Goal: Task Accomplishment & Management: Manage account settings

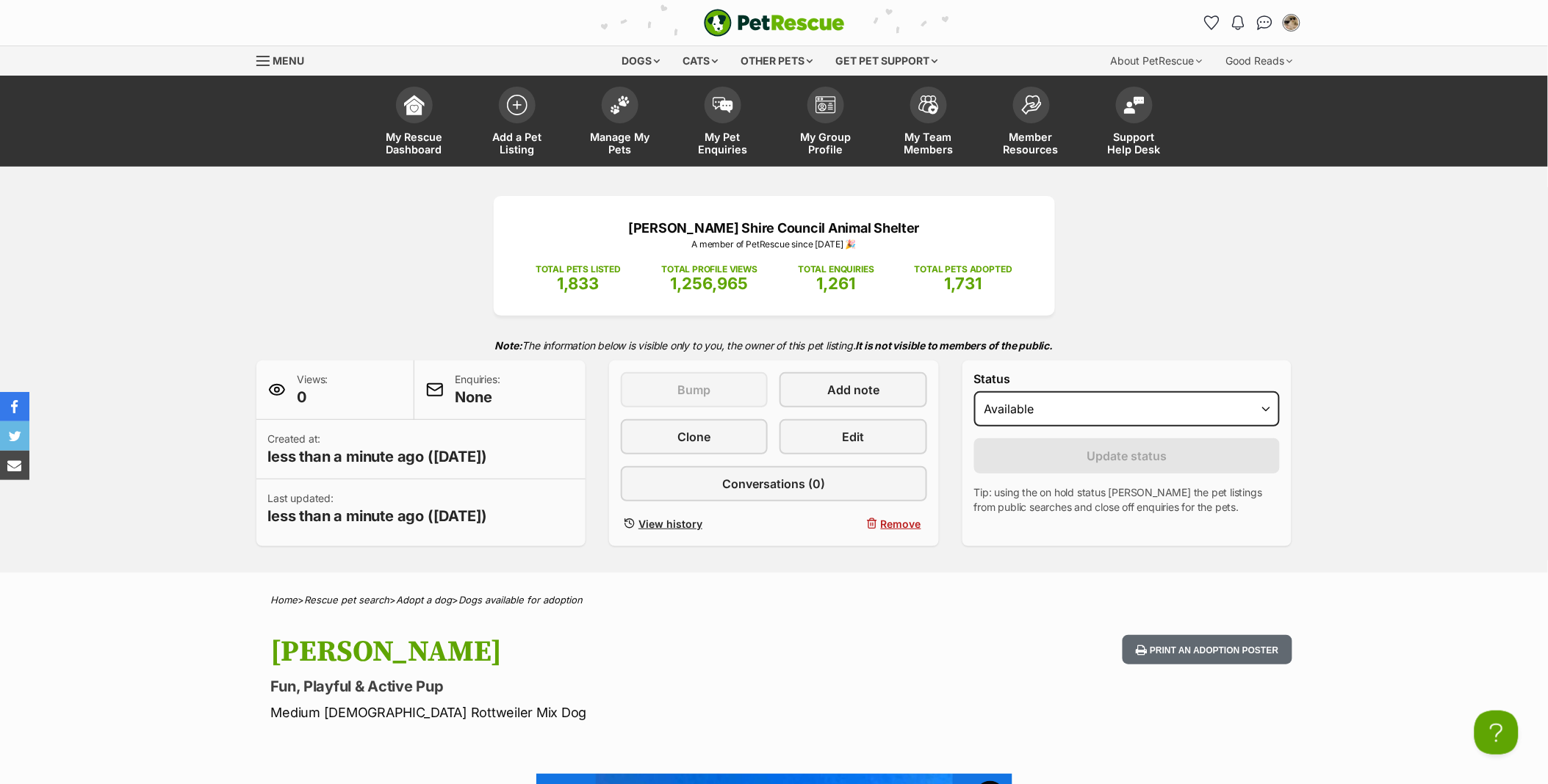
drag, startPoint x: 481, startPoint y: 689, endPoint x: 260, endPoint y: 680, distance: 221.2
click at [260, 680] on div "Maggie Fun, Playful & Active Pup Medium Female Rottweiler Mix Dog Print an adop…" at bounding box center [774, 678] width 1080 height 87
click at [615, 113] on span at bounding box center [620, 101] width 37 height 36
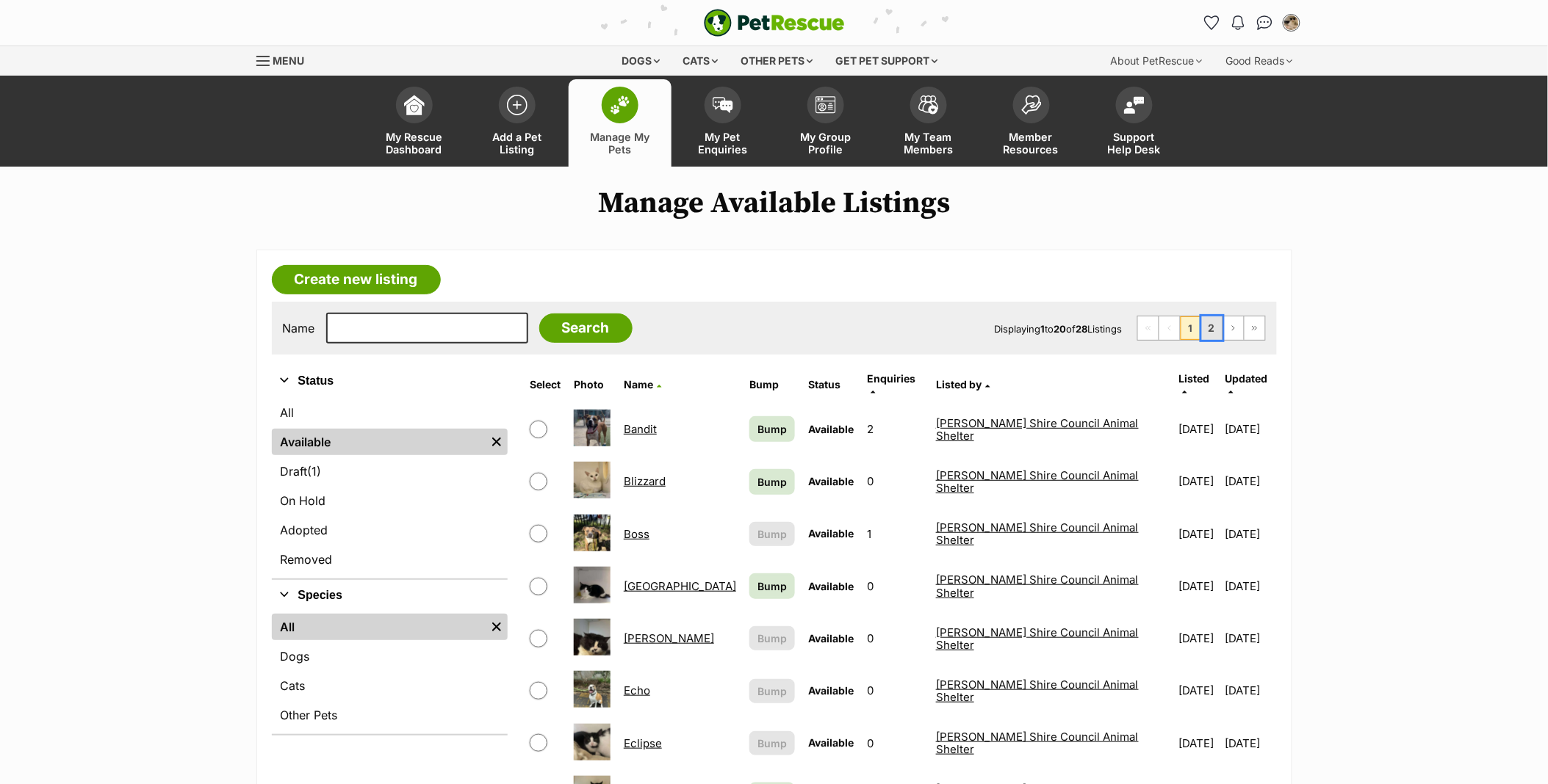
click at [1209, 340] on link "2" at bounding box center [1212, 327] width 21 height 23
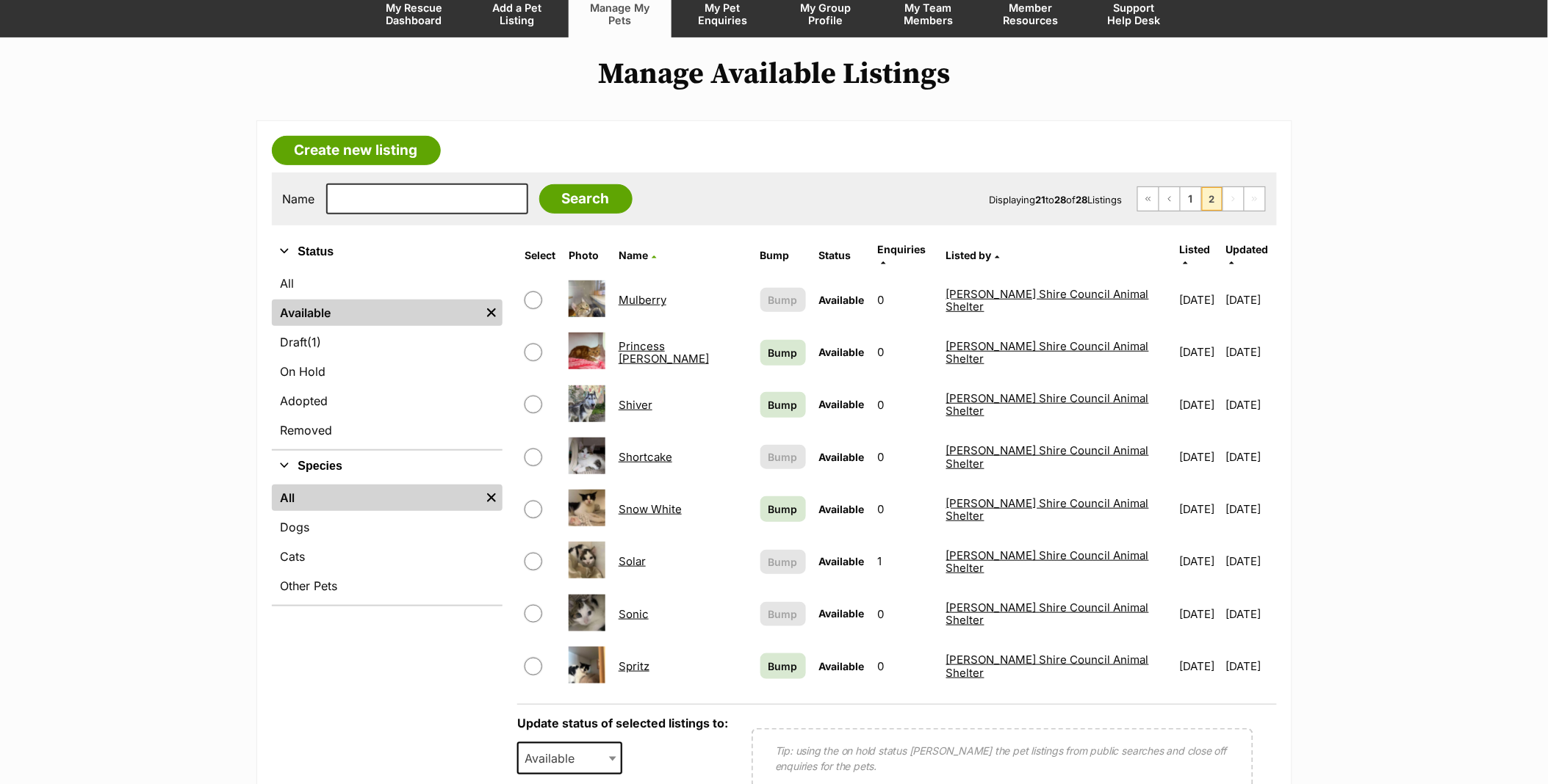
scroll to position [163, 0]
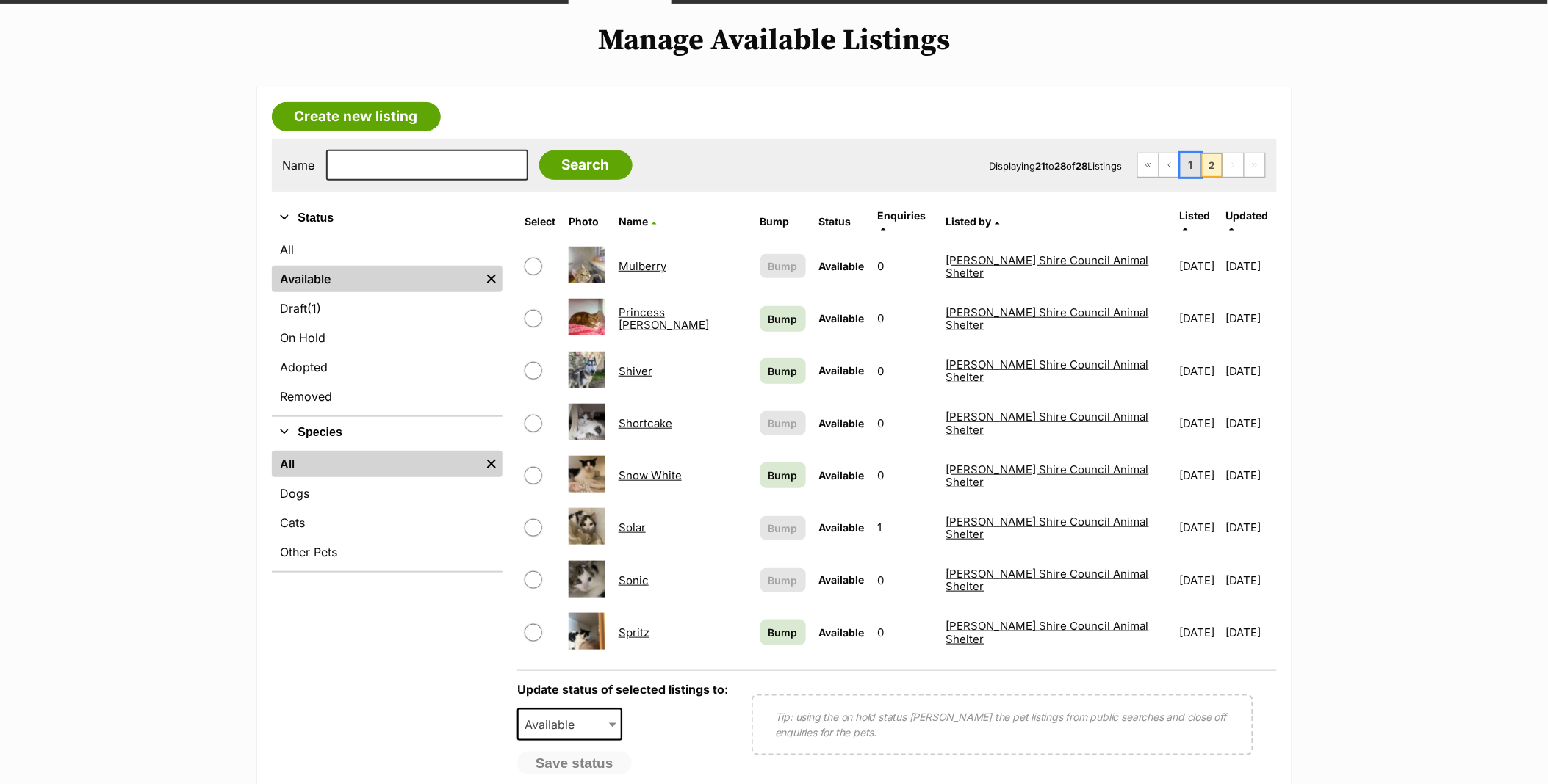
click at [1189, 164] on link "1" at bounding box center [1191, 165] width 21 height 23
